Goal: Information Seeking & Learning: Learn about a topic

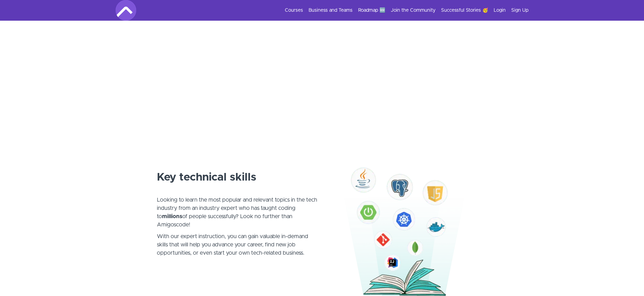
scroll to position [260, 0]
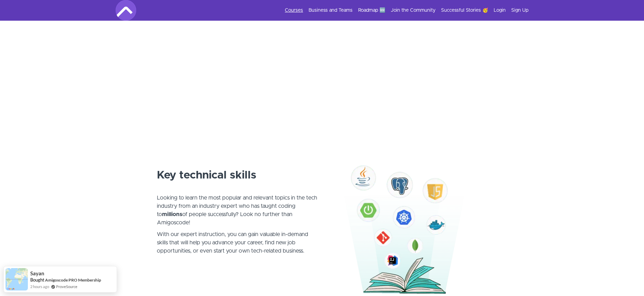
click at [292, 11] on link "Courses" at bounding box center [294, 10] width 18 height 7
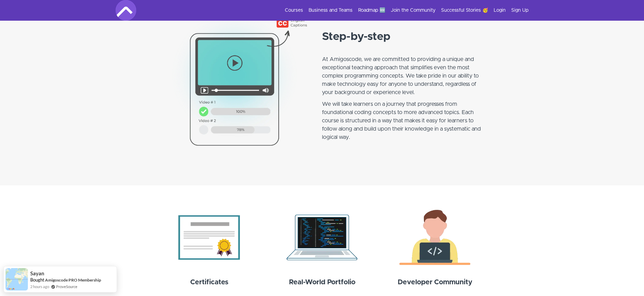
scroll to position [575, 0]
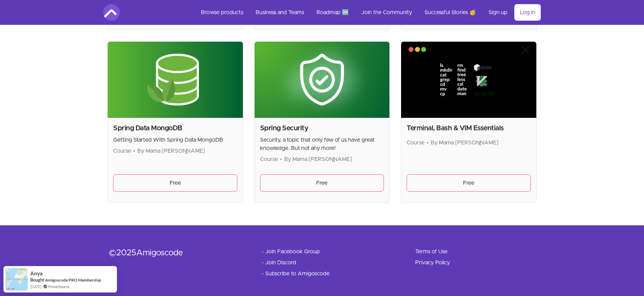
scroll to position [1854, 0]
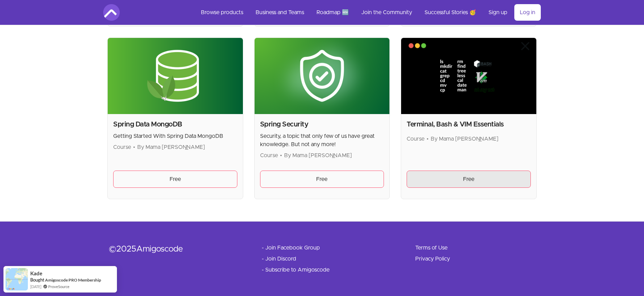
click at [490, 178] on link "Free" at bounding box center [469, 178] width 124 height 17
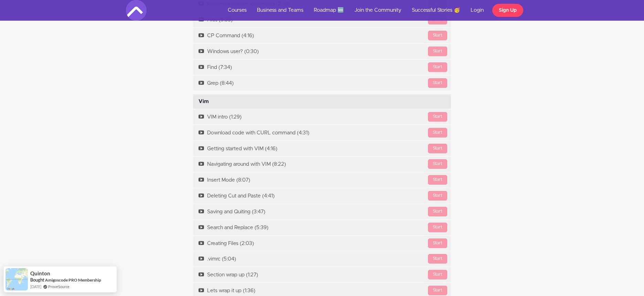
scroll to position [1067, 0]
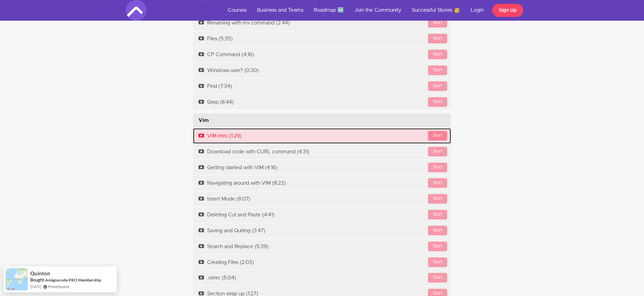
click at [436, 135] on div "Start" at bounding box center [437, 136] width 19 height 10
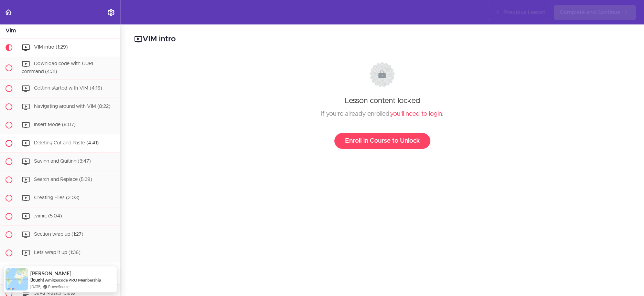
scroll to position [443, 0]
